Goal: Find specific page/section: Find specific page/section

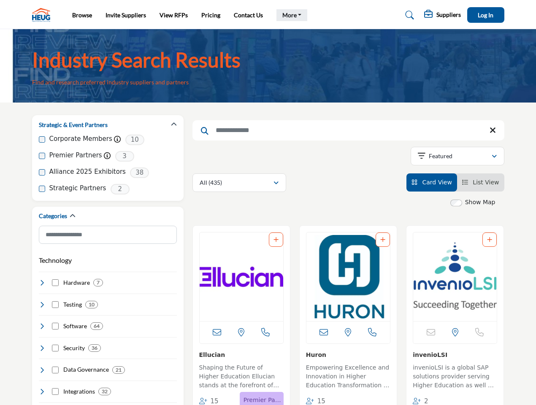
click at [290, 15] on link "More" at bounding box center [291, 15] width 31 height 12
click at [486, 15] on span "Log In" at bounding box center [486, 14] width 16 height 7
click at [174, 124] on icon "button" at bounding box center [174, 125] width 6 height 6
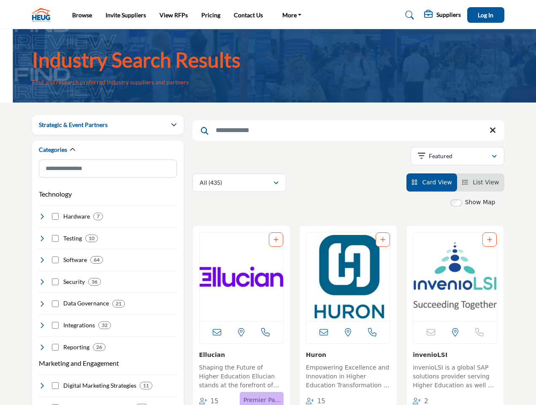
click at [108, 156] on div "Categories" at bounding box center [108, 149] width 138 height 19
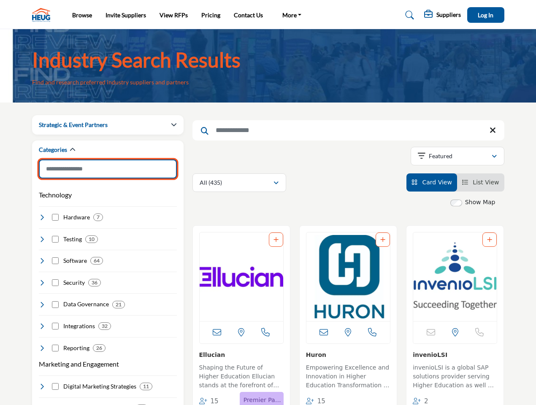
click at [108, 173] on input "Search Category" at bounding box center [108, 168] width 138 height 19
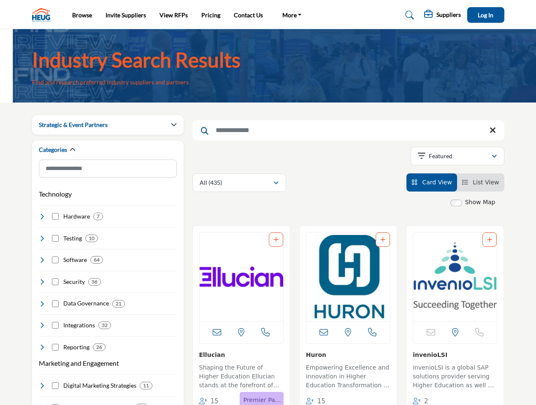
click at [108, 189] on div "Technology Clear Hardware 7" at bounding box center [108, 268] width 138 height 167
click at [72, 216] on h4 "Hardware" at bounding box center [76, 216] width 27 height 8
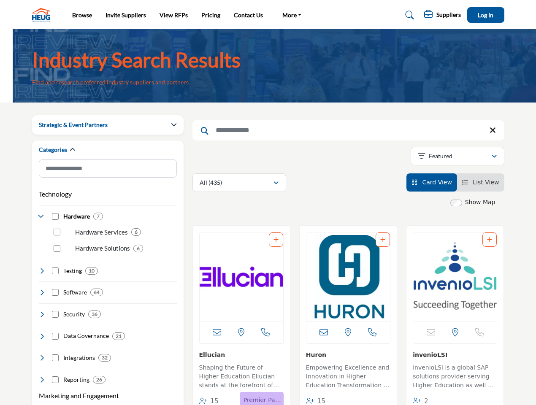
click at [70, 310] on h4 "Security" at bounding box center [74, 314] width 22 height 8
click at [68, 305] on div "Security 36" at bounding box center [108, 311] width 138 height 16
